Goal: Task Accomplishment & Management: Manage account settings

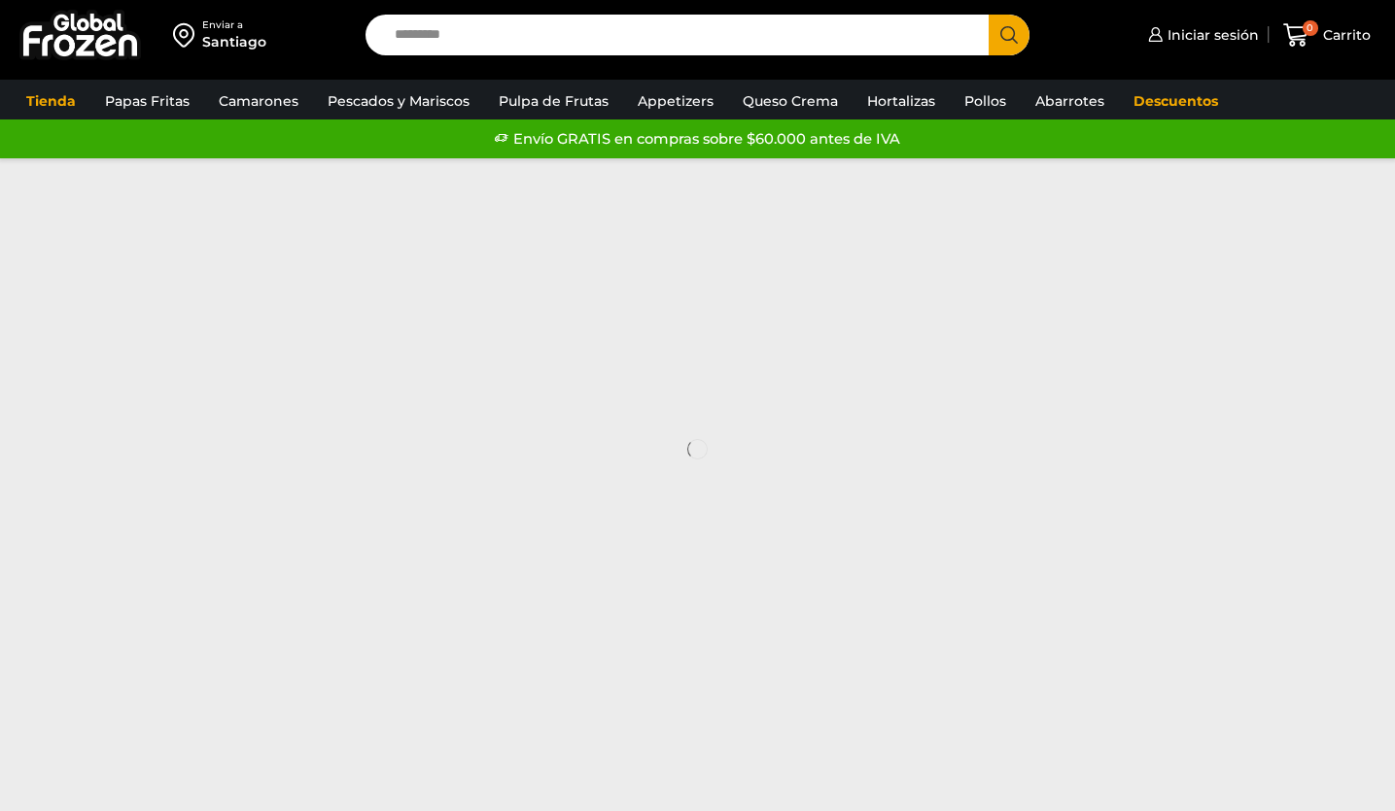
click at [1192, 42] on span "Iniciar sesión" at bounding box center [1210, 34] width 96 height 19
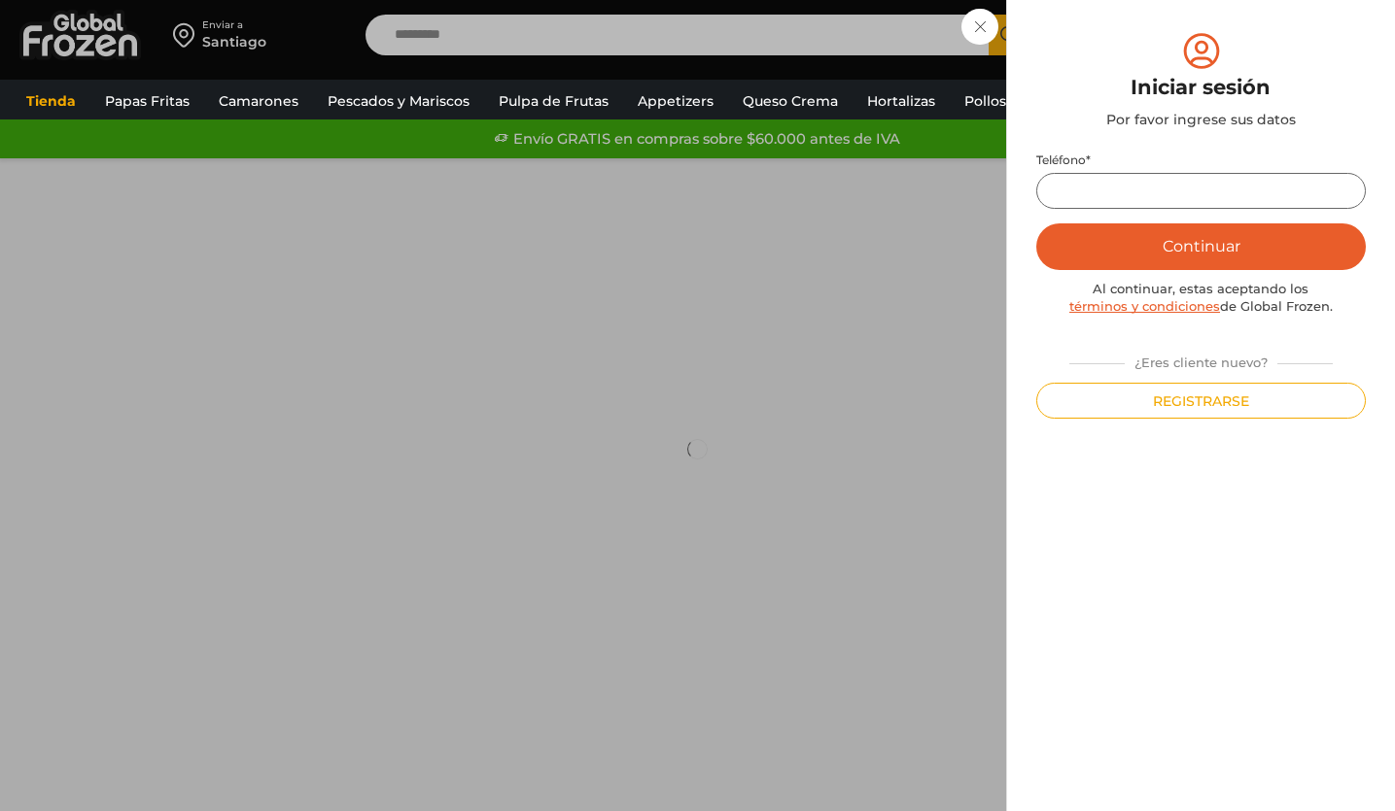
click at [1160, 186] on input "Teléfono *" at bounding box center [1200, 191] width 329 height 36
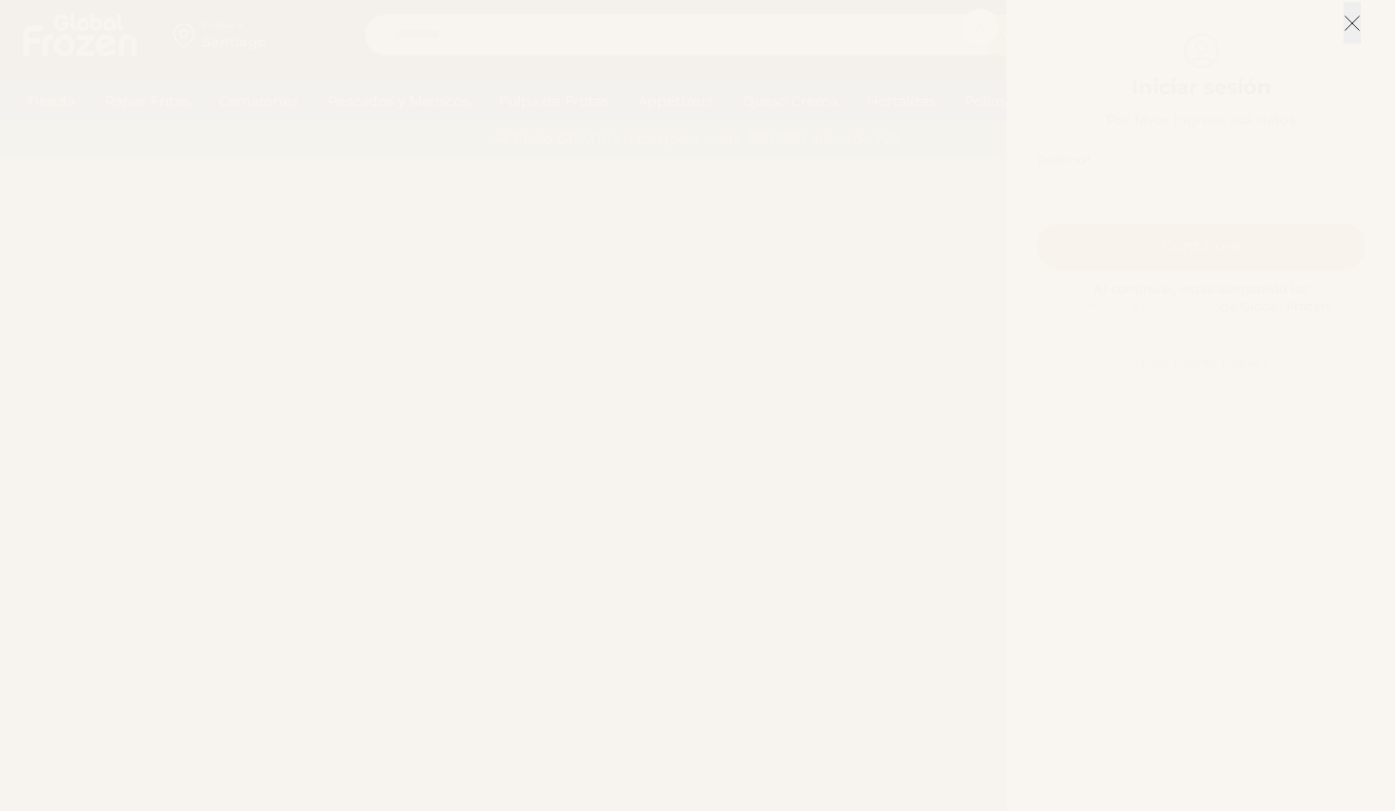
click at [1346, 34] on button at bounding box center [1351, 23] width 17 height 42
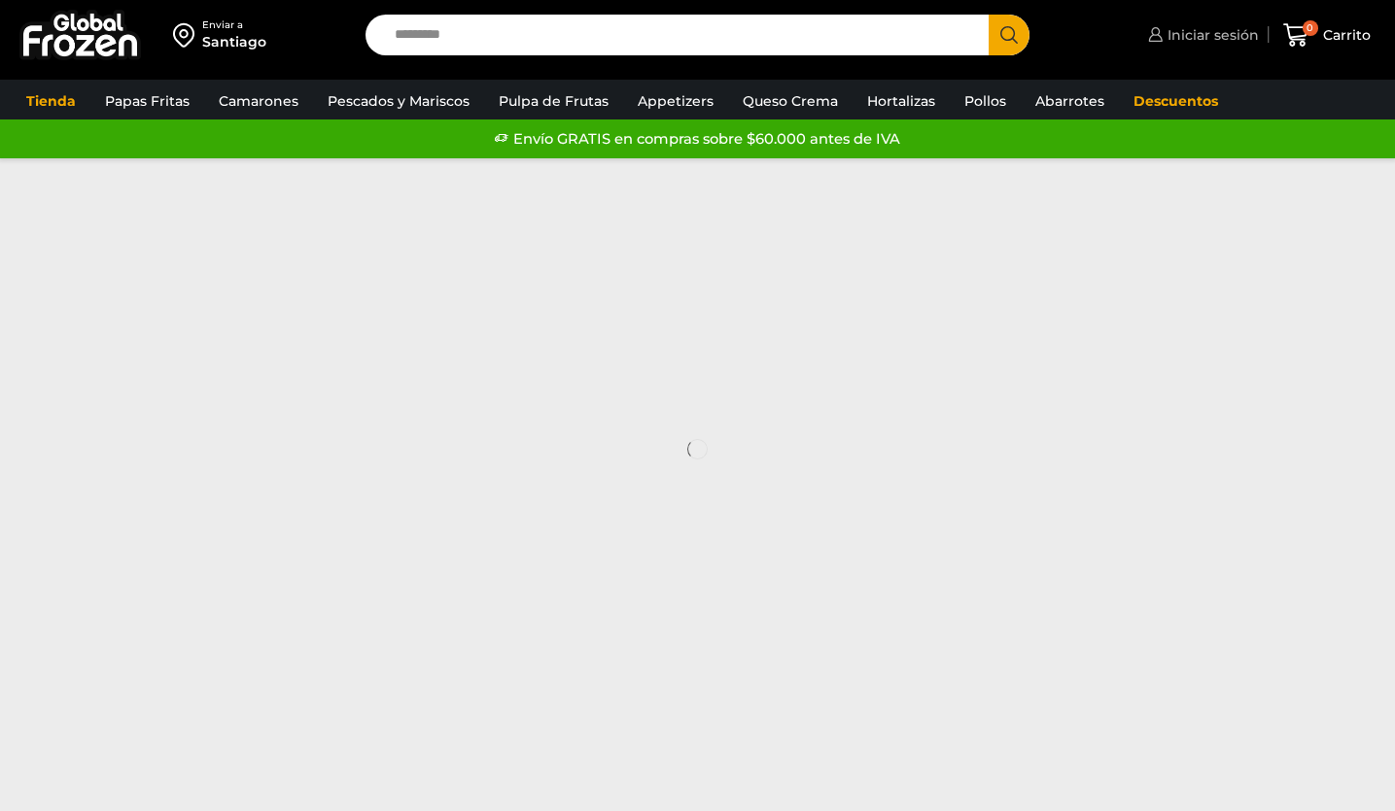
click at [1180, 34] on span "Iniciar sesión" at bounding box center [1210, 34] width 96 height 19
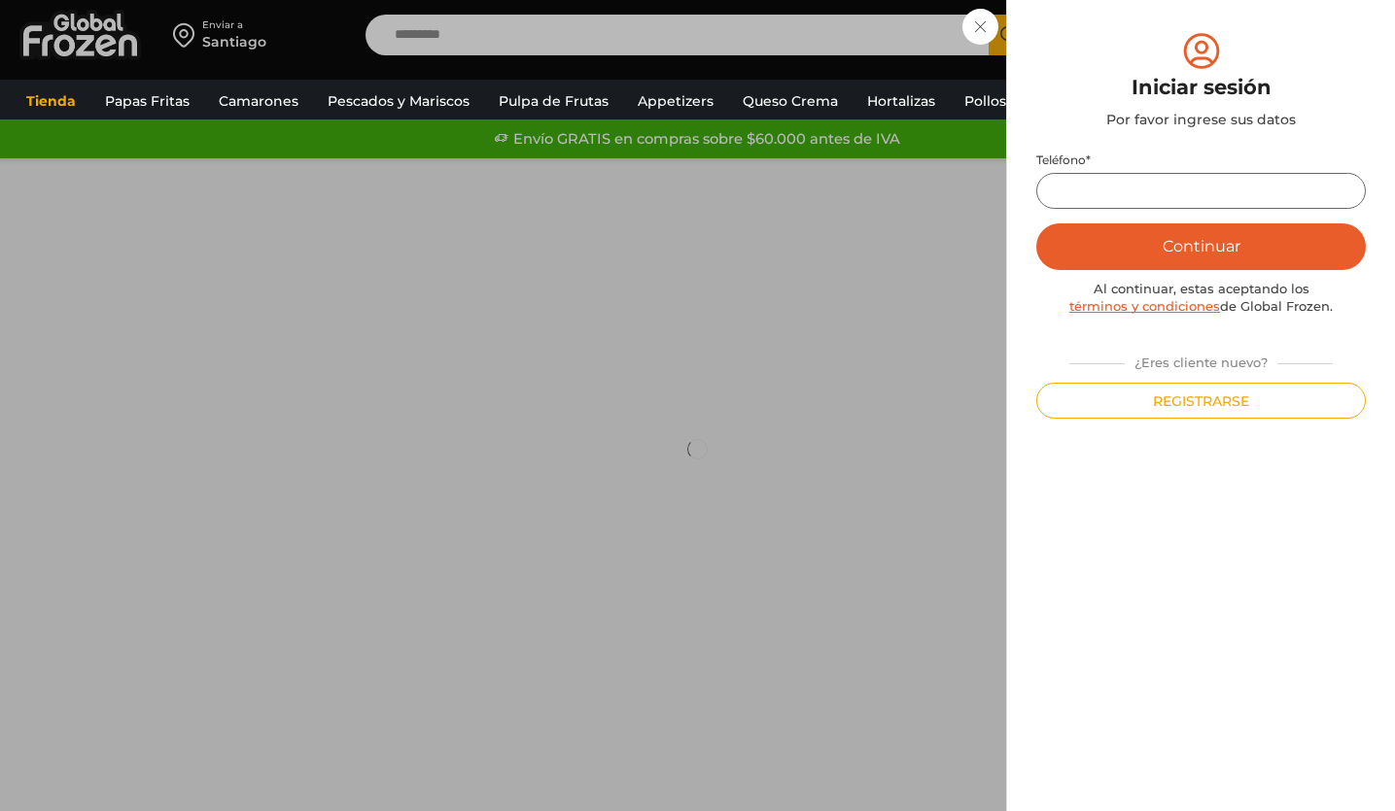
click at [1147, 190] on input "Teléfono *" at bounding box center [1200, 191] width 329 height 36
type input "*********"
click at [1150, 243] on button "Continuar" at bounding box center [1200, 247] width 329 height 47
click at [1171, 248] on button "Continuar" at bounding box center [1200, 247] width 329 height 47
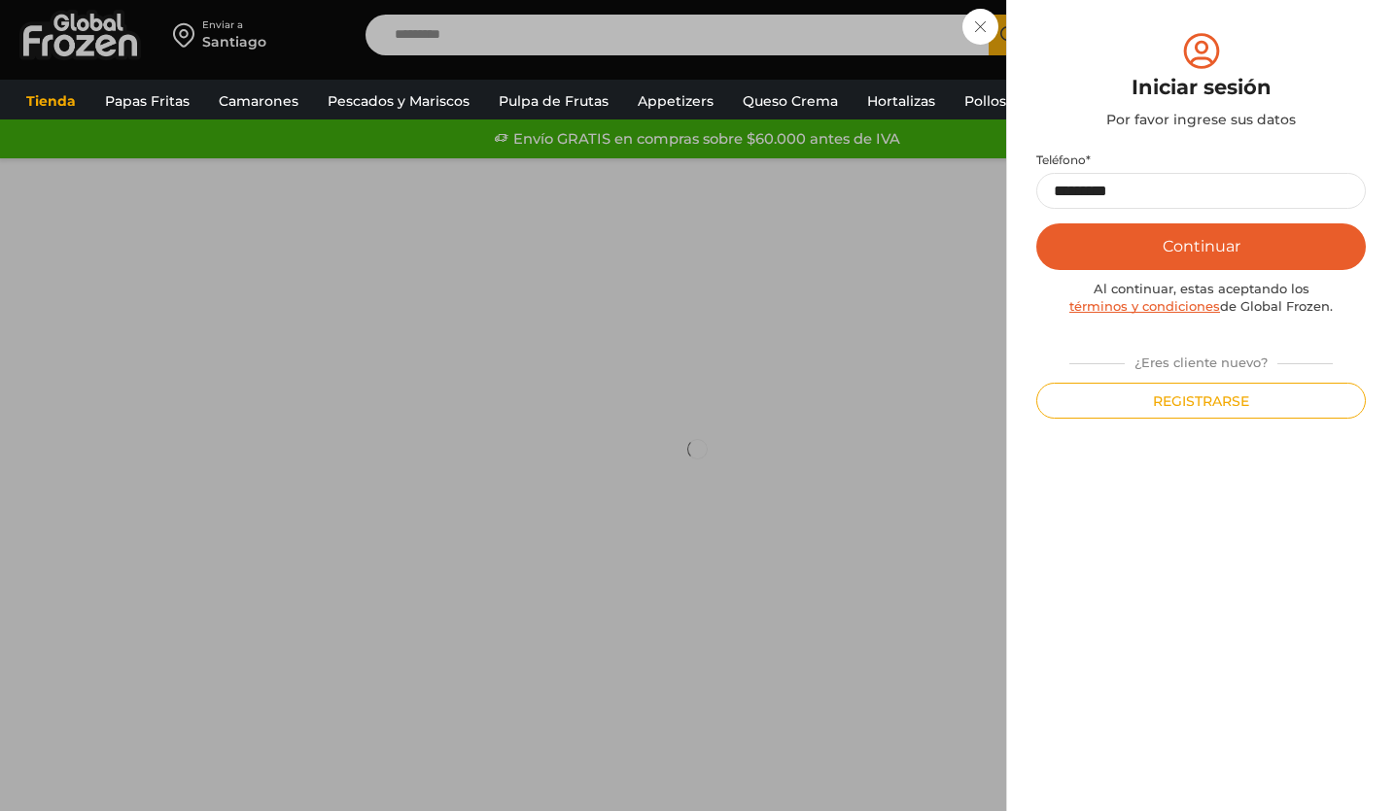
click at [1171, 248] on button "Continuar" at bounding box center [1200, 247] width 329 height 47
click at [1143, 32] on div "Iniciar sesión Mi cuenta Login Register Iniciar sesión Por favor ingrese sus da…" at bounding box center [1201, 35] width 116 height 39
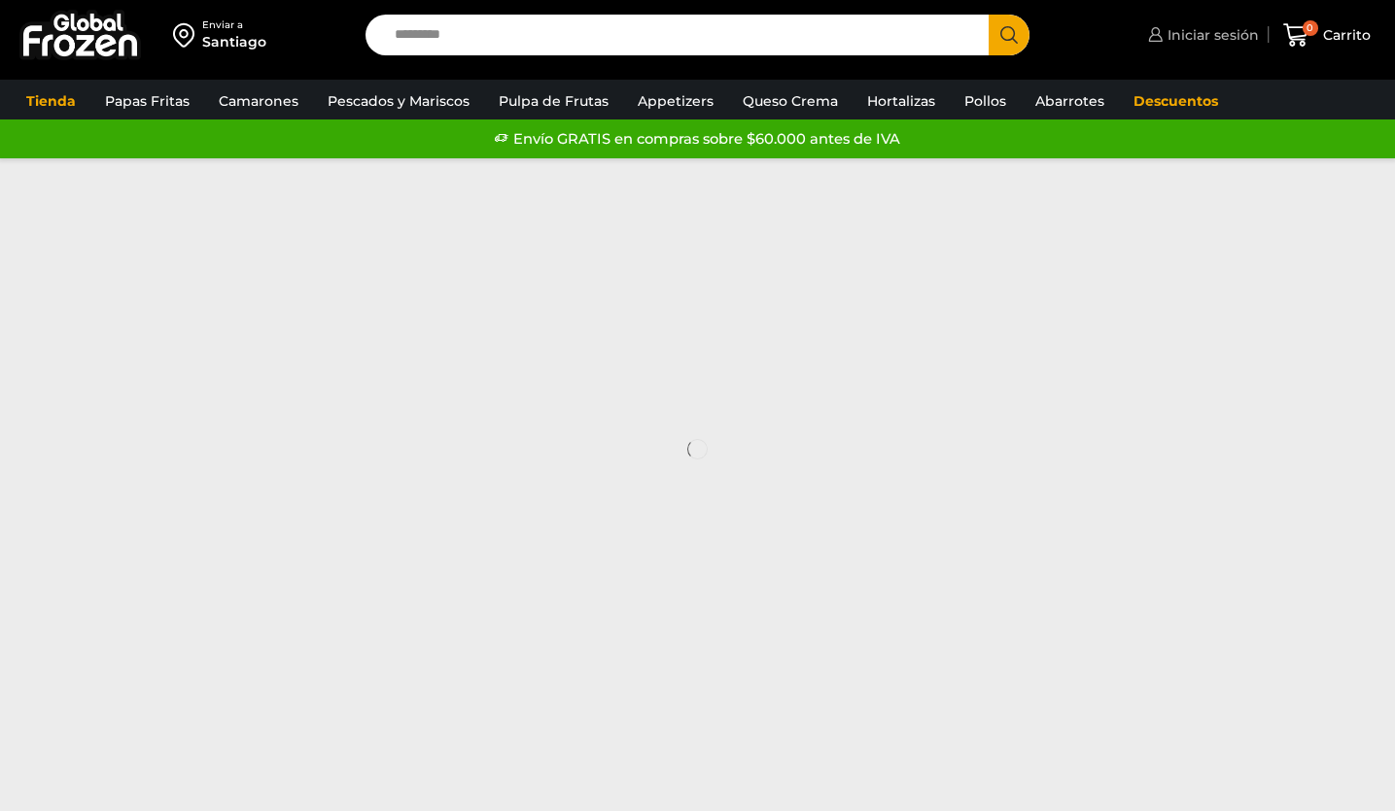
click at [1222, 39] on span "Iniciar sesión" at bounding box center [1210, 34] width 96 height 19
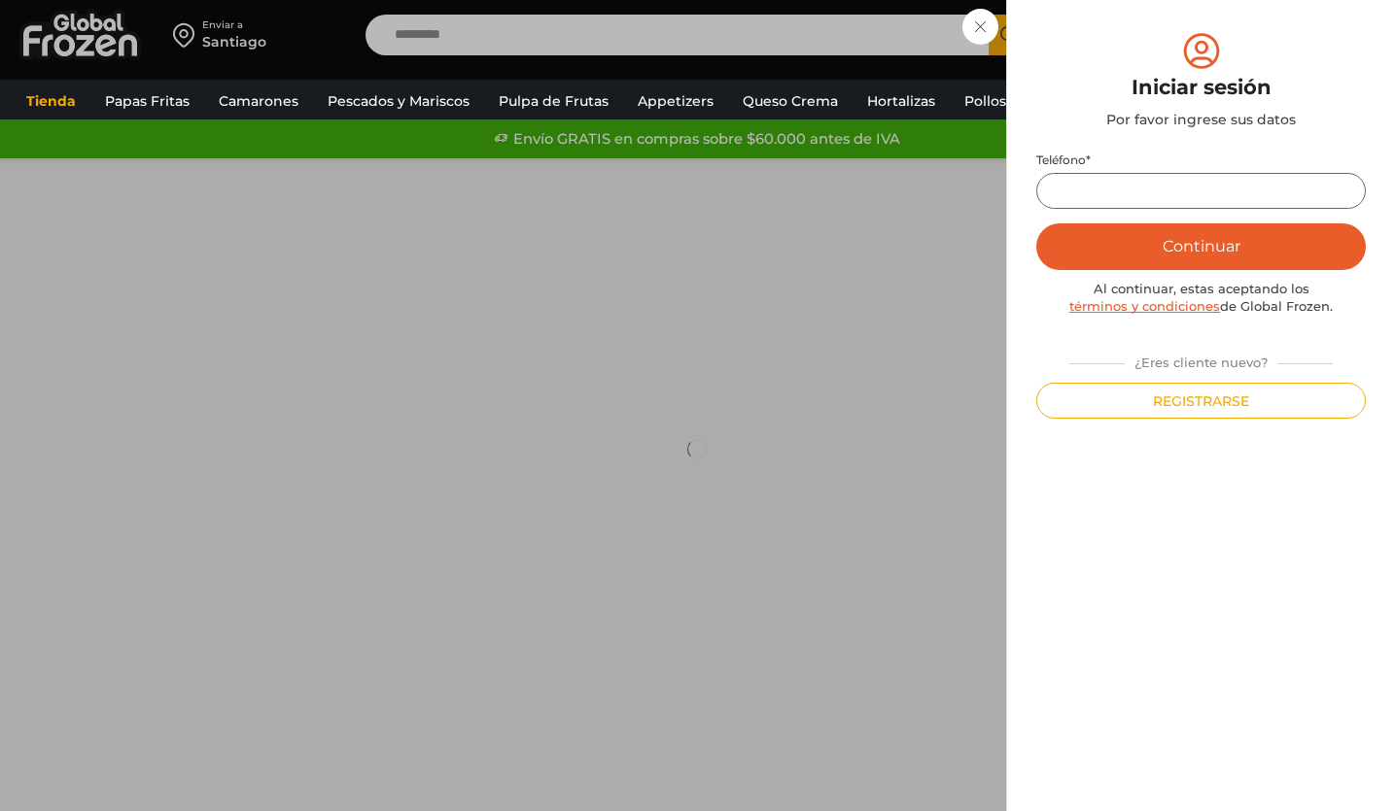
click at [1136, 180] on input "Teléfono *" at bounding box center [1200, 191] width 329 height 36
type input "*********"
click at [1159, 241] on button "Continuar" at bounding box center [1200, 247] width 329 height 47
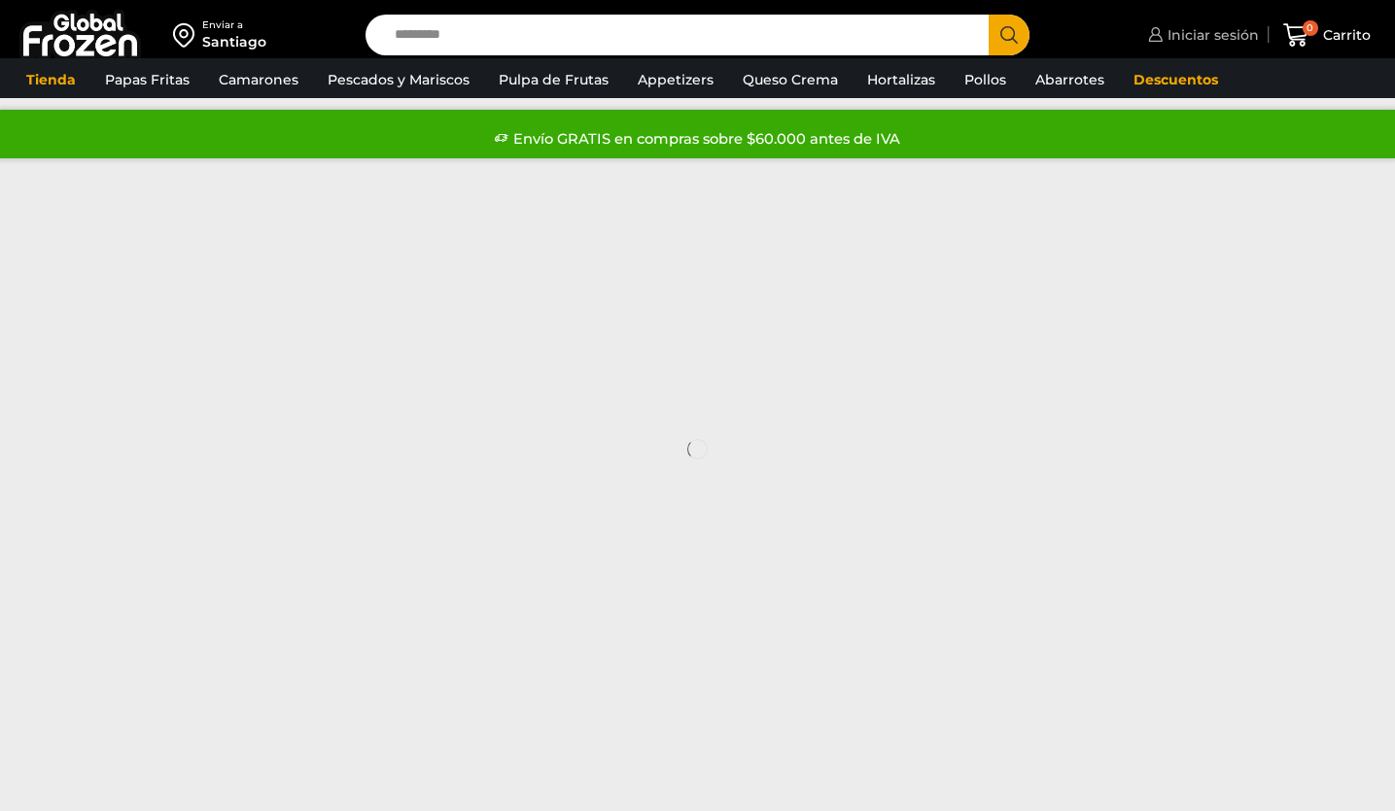
click at [1176, 31] on span "Iniciar sesión" at bounding box center [1210, 34] width 96 height 19
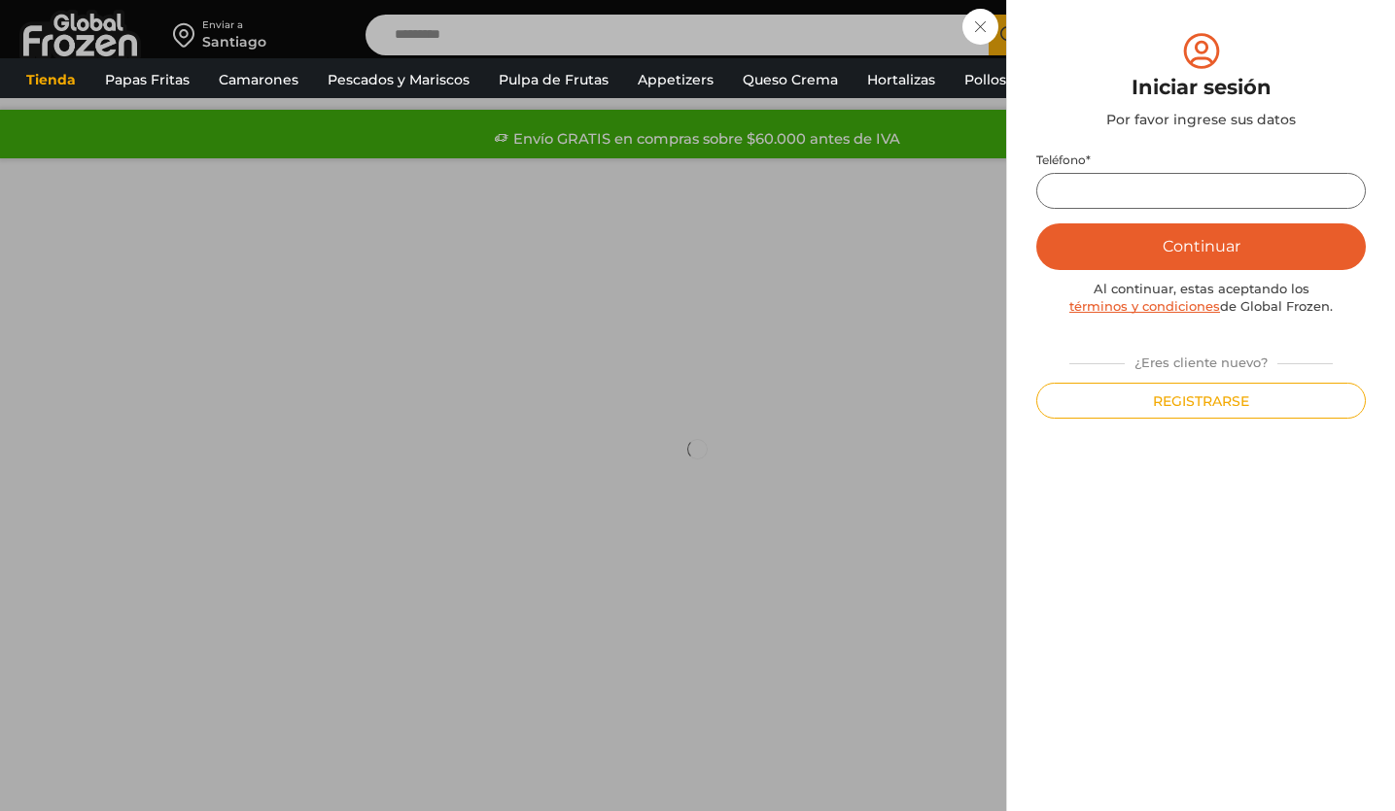
click at [1143, 184] on input "Teléfono *" at bounding box center [1200, 191] width 329 height 36
type input "*********"
click at [1143, 236] on button "Continuar" at bounding box center [1200, 247] width 329 height 47
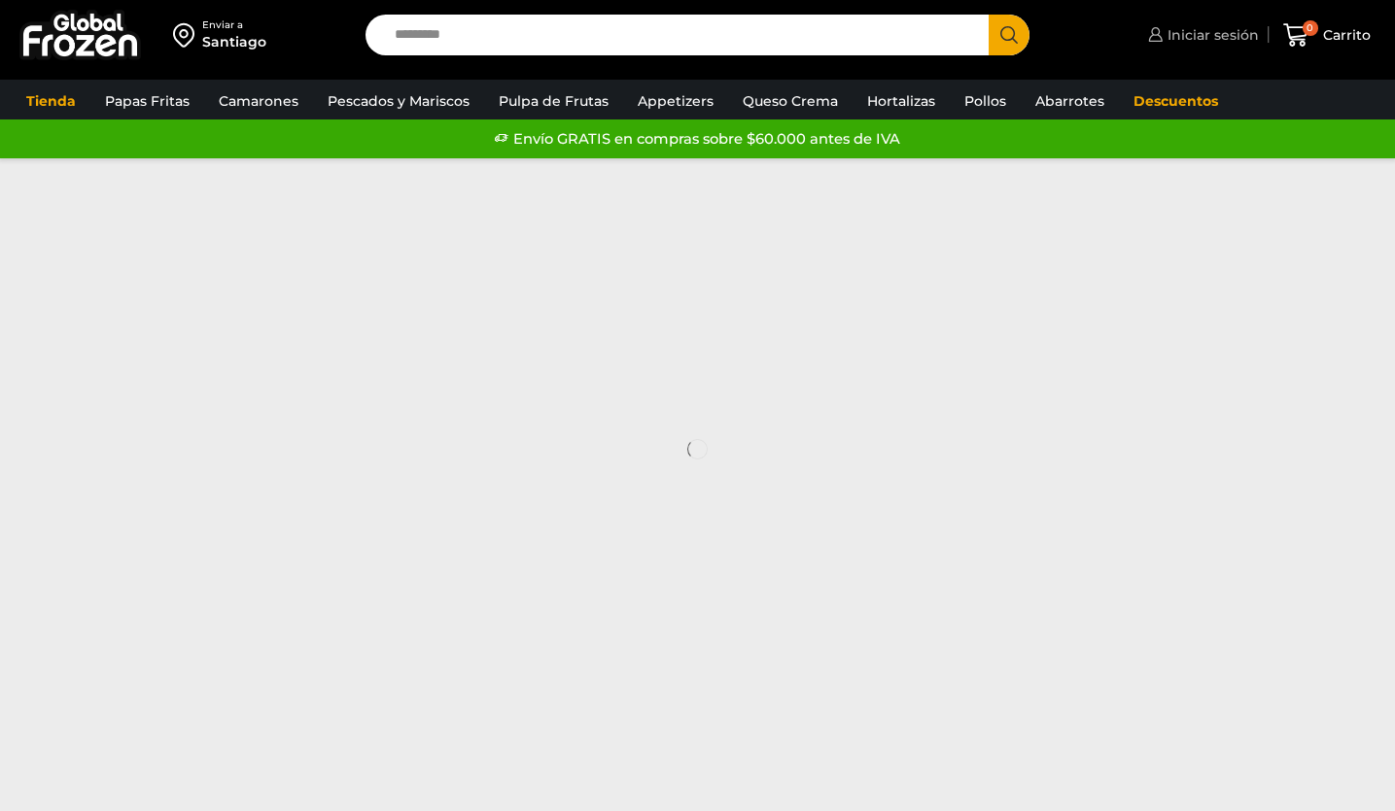
click at [1173, 44] on span "Iniciar sesión" at bounding box center [1210, 34] width 96 height 19
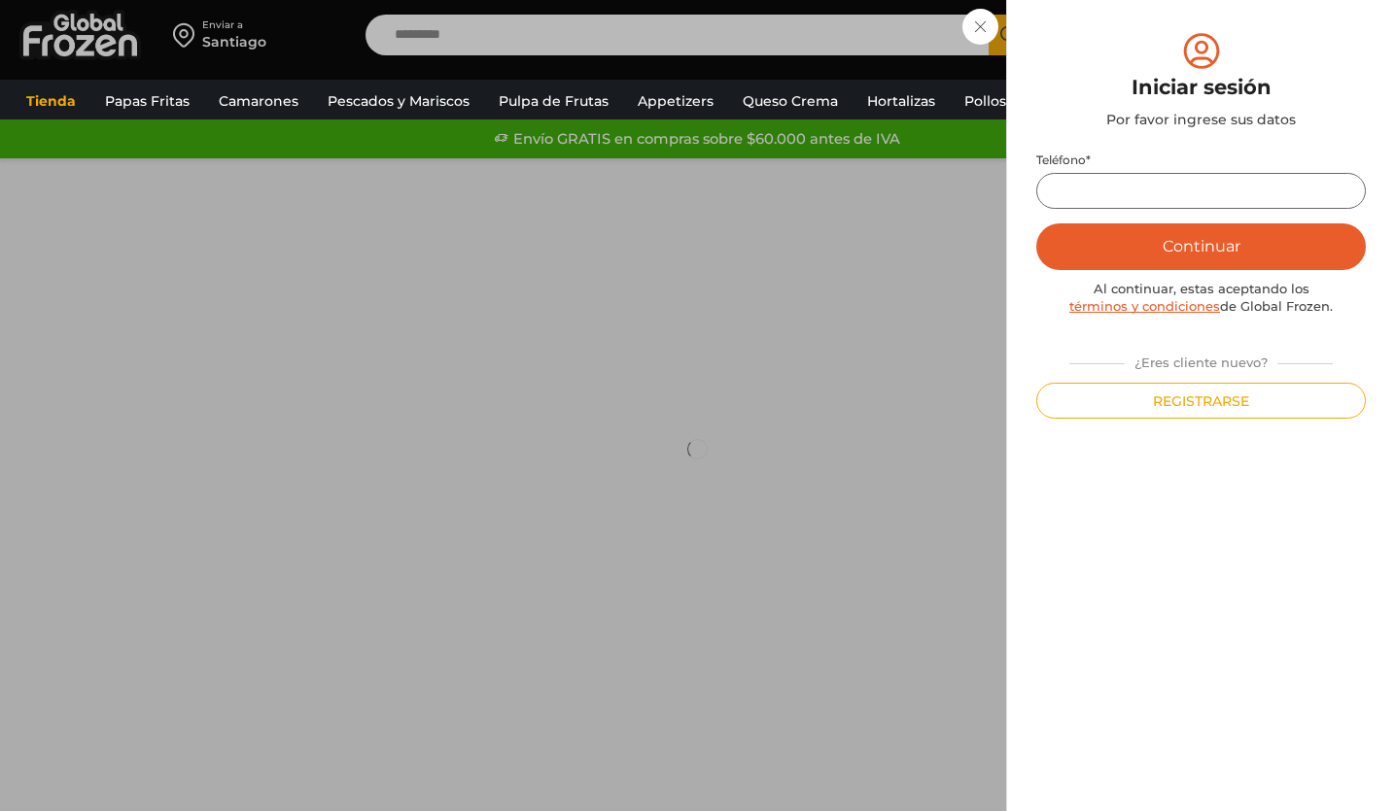
click at [1163, 207] on input "Teléfono *" at bounding box center [1200, 191] width 329 height 36
type input "*********"
click at [1166, 254] on button "Continuar" at bounding box center [1200, 247] width 329 height 47
